Goal: Browse casually: Explore the website without a specific task or goal

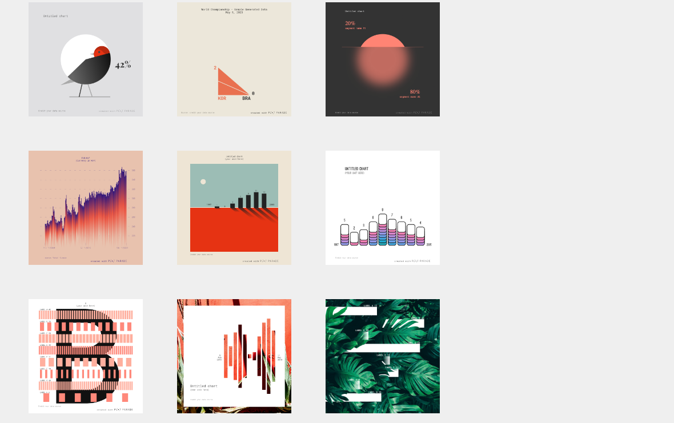
scroll to position [260, 0]
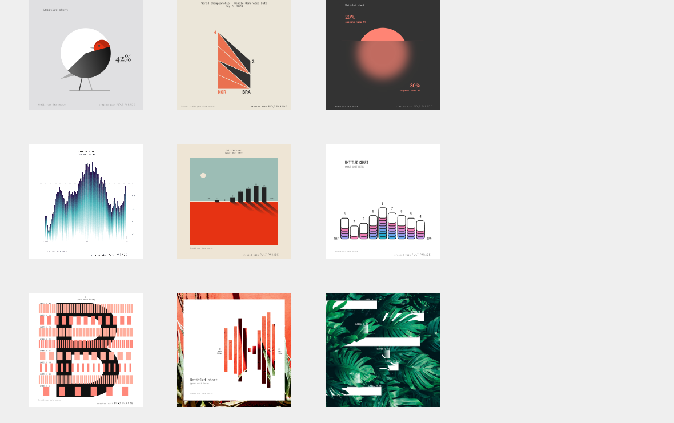
click at [89, 206] on div at bounding box center [86, 201] width 114 height 114
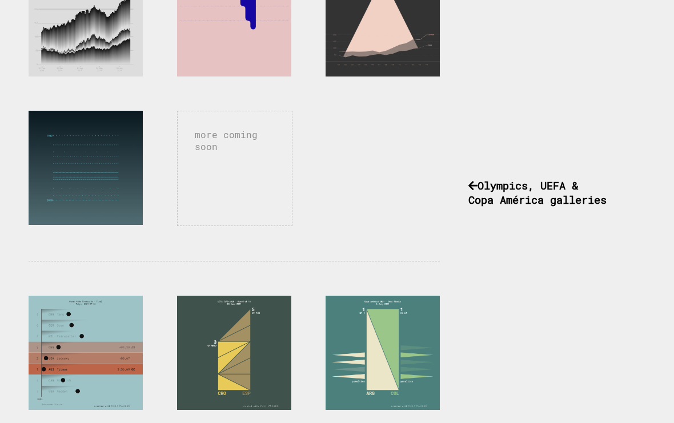
scroll to position [730, 0]
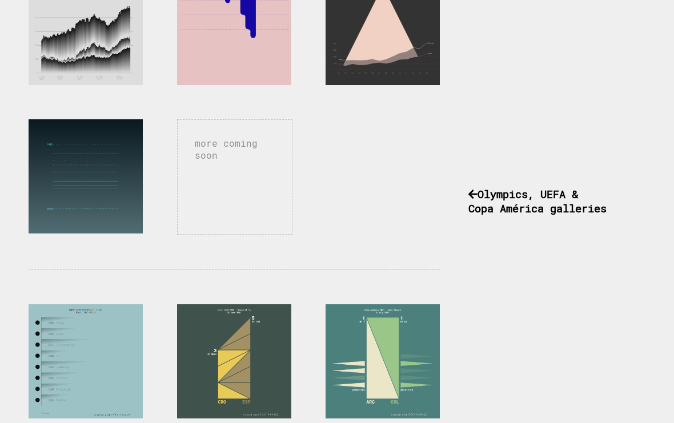
click at [49, 344] on div at bounding box center [86, 361] width 114 height 114
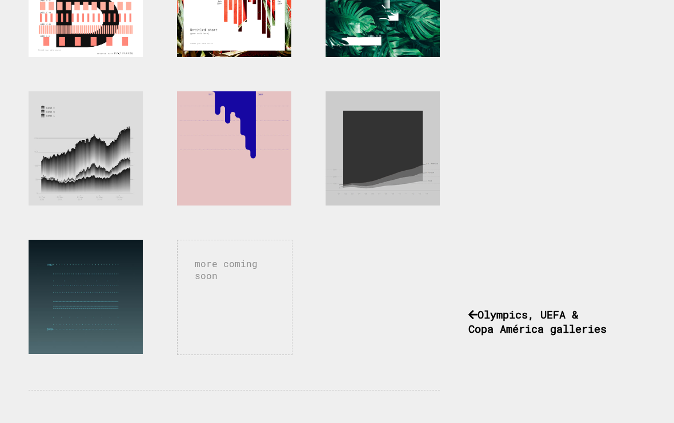
scroll to position [607, 0]
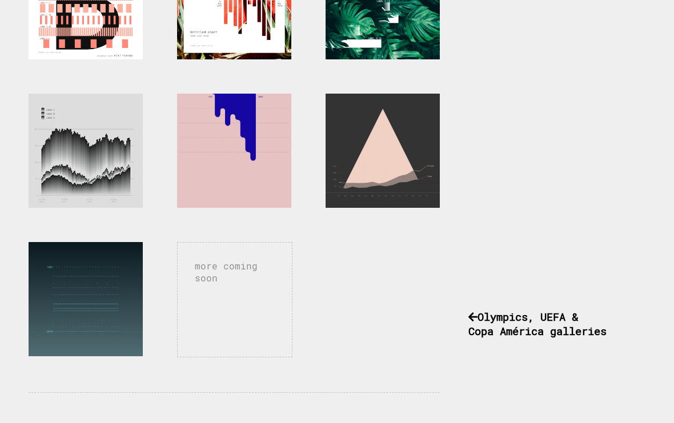
click at [112, 172] on div at bounding box center [86, 151] width 114 height 114
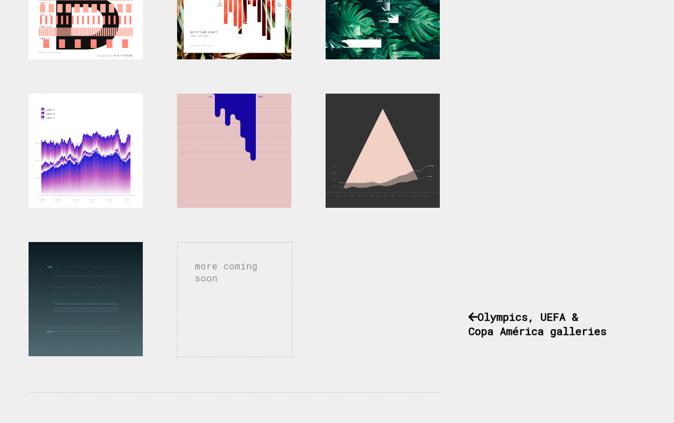
scroll to position [607, 0]
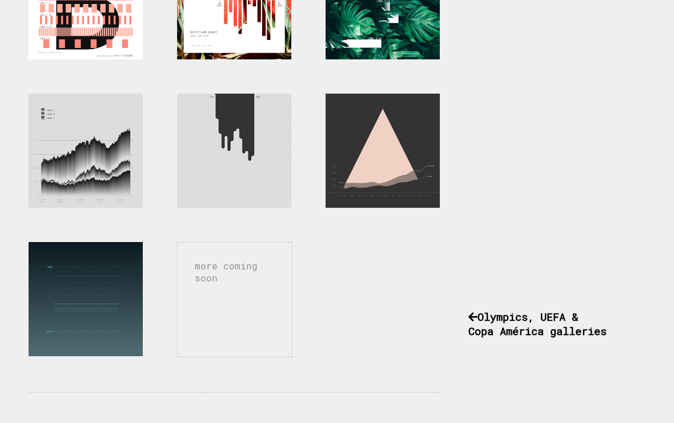
click at [216, 150] on div at bounding box center [234, 151] width 114 height 114
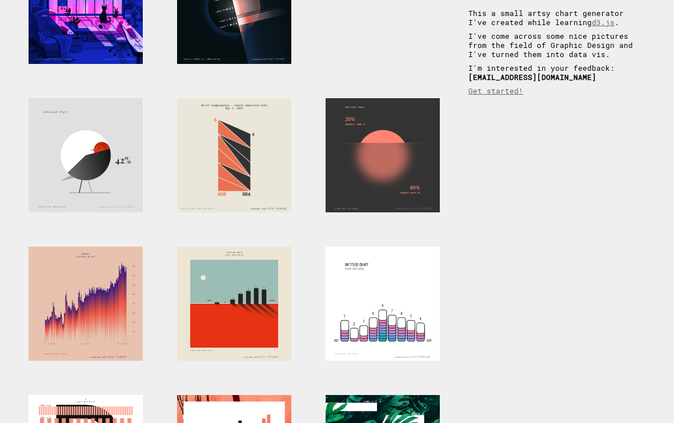
scroll to position [23, 0]
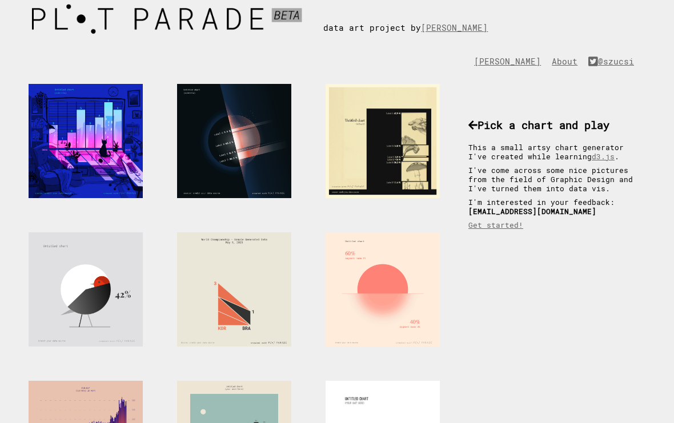
click at [386, 270] on div at bounding box center [382, 290] width 114 height 114
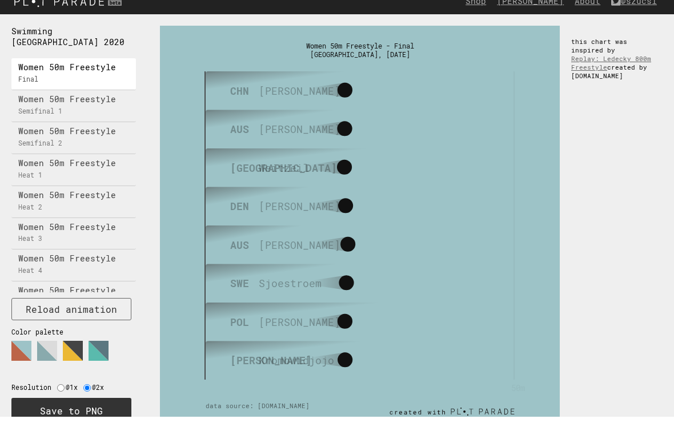
scroll to position [7, 0]
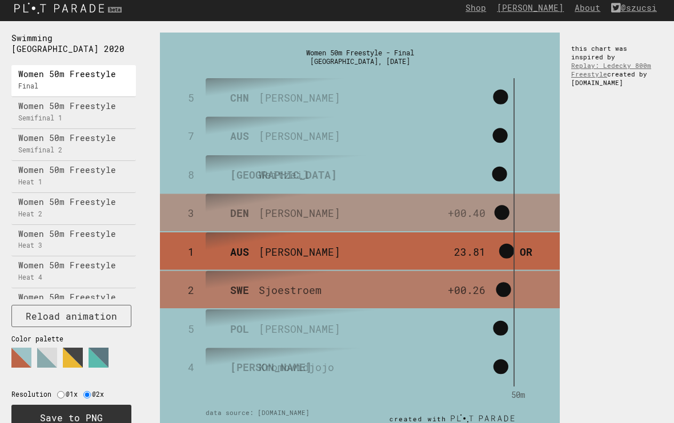
click at [69, 352] on polygon at bounding box center [73, 358] width 20 height 20
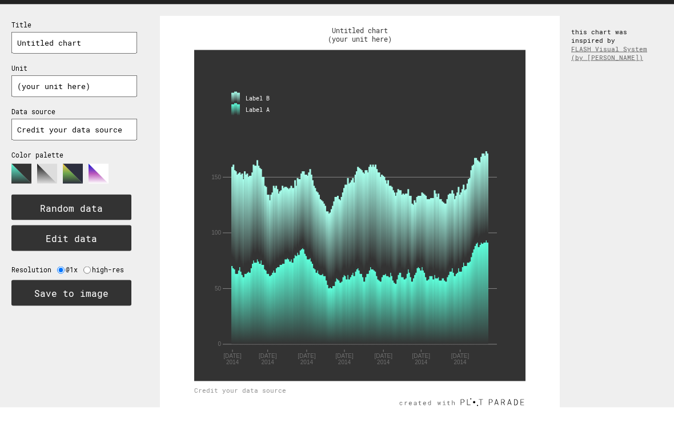
scroll to position [7, 0]
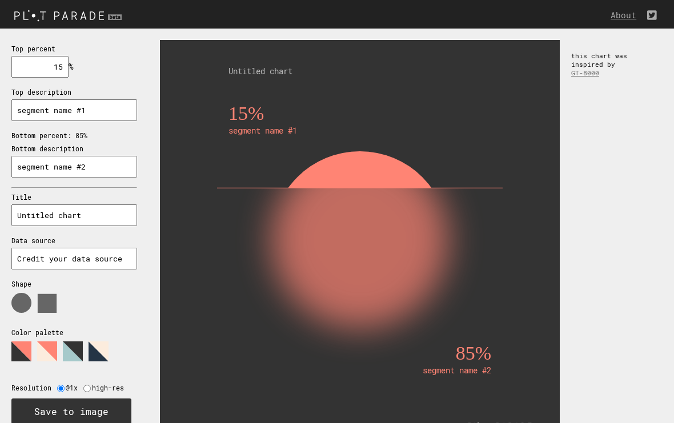
scroll to position [28, 0]
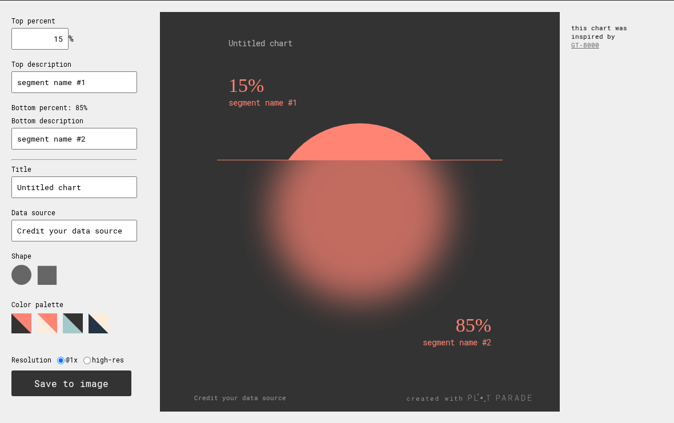
click at [48, 319] on polygon at bounding box center [47, 323] width 20 height 20
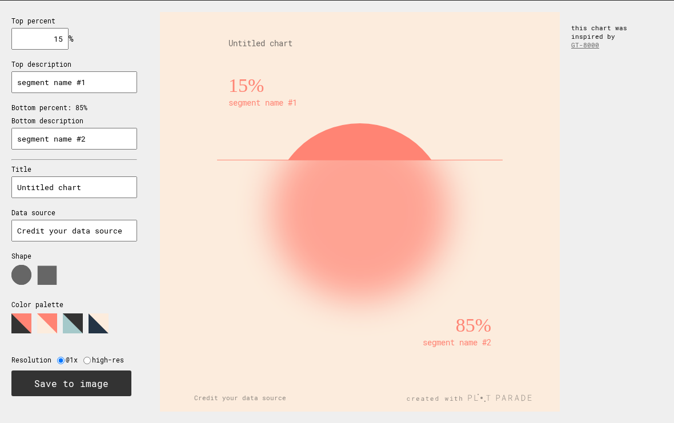
click at [81, 319] on polygon at bounding box center [73, 323] width 20 height 20
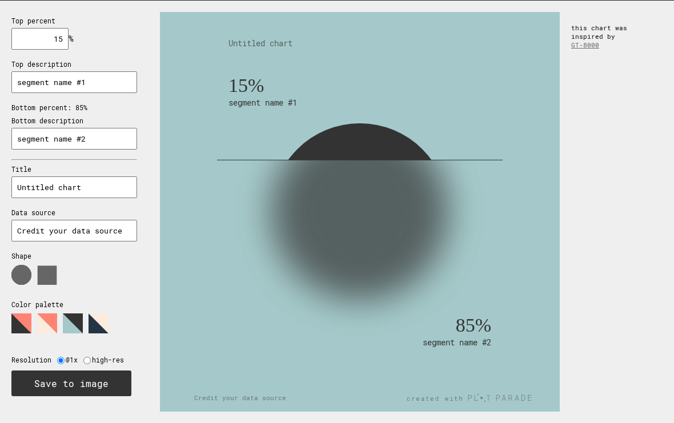
click at [102, 322] on polygon at bounding box center [98, 323] width 20 height 20
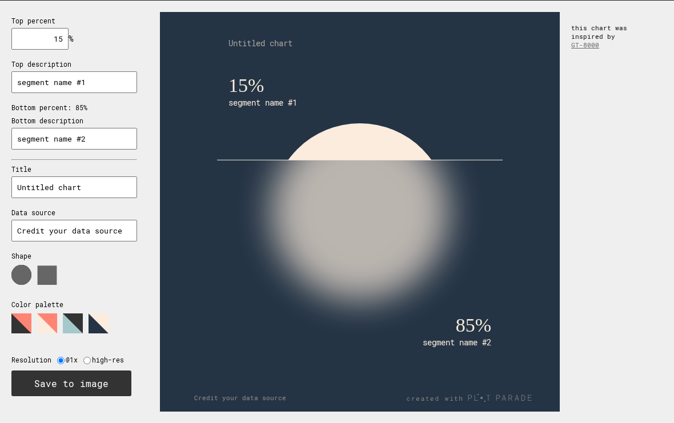
scroll to position [0, 0]
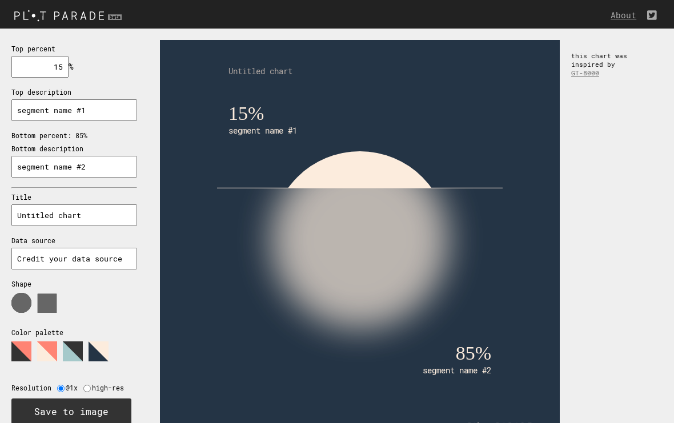
click at [53, 70] on input "15" at bounding box center [39, 67] width 57 height 22
type input "1"
type input "2"
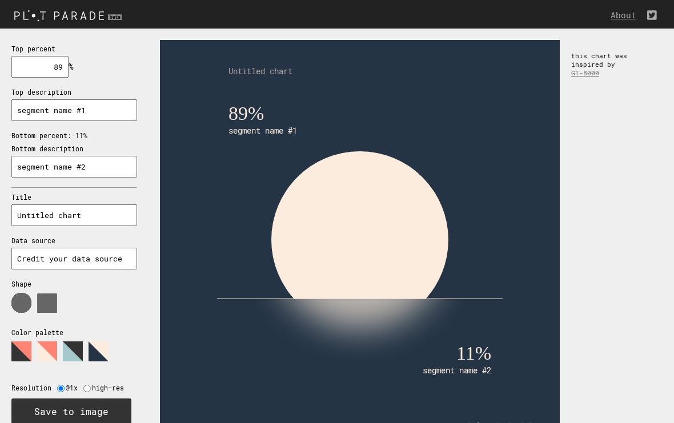
type input "89"
click at [86, 385] on input "radio" at bounding box center [86, 388] width 7 height 7
radio input "true"
click at [65, 385] on input "radio" at bounding box center [60, 388] width 7 height 7
radio input "true"
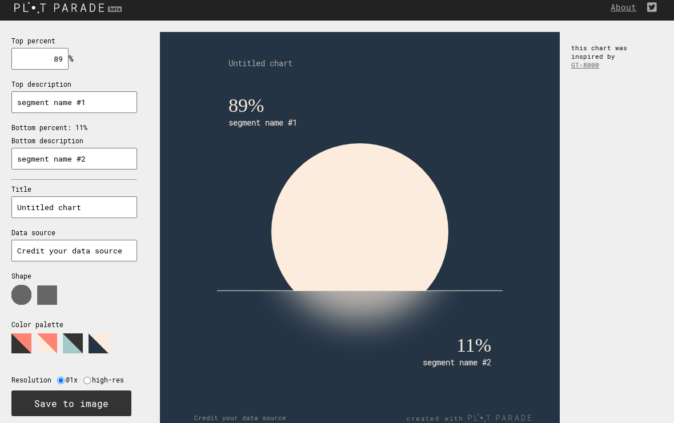
scroll to position [7, 0]
